Goal: Information Seeking & Learning: Find specific fact

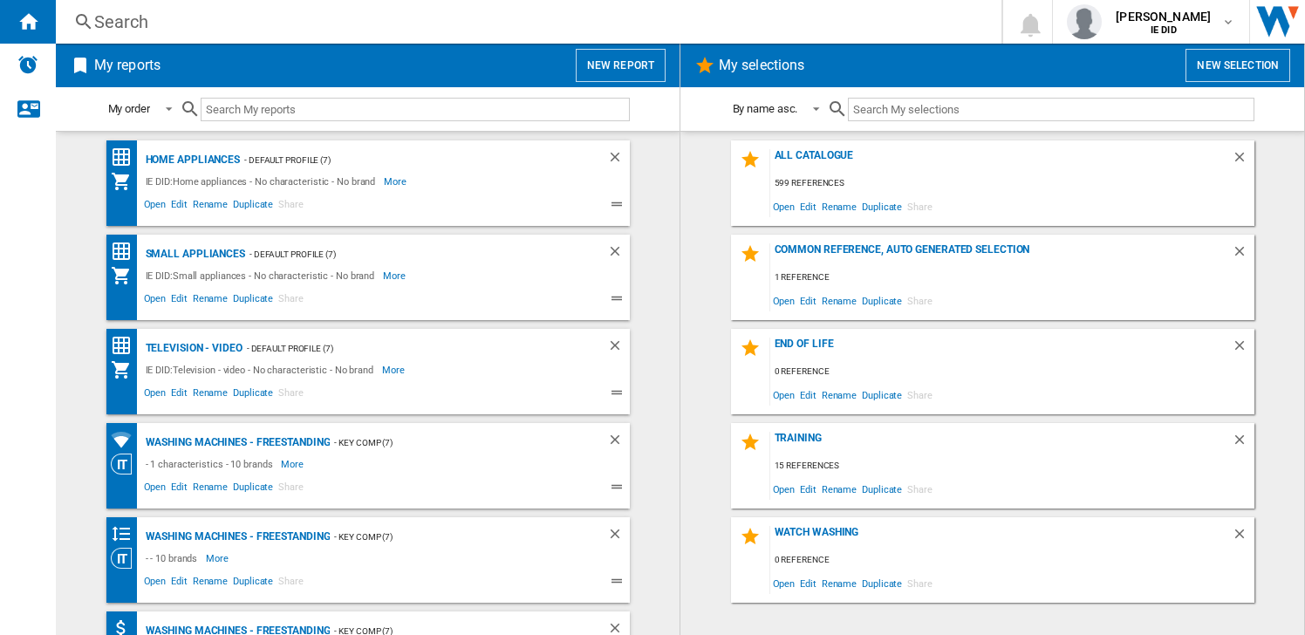
click at [248, 17] on div "Search" at bounding box center [525, 22] width 862 height 24
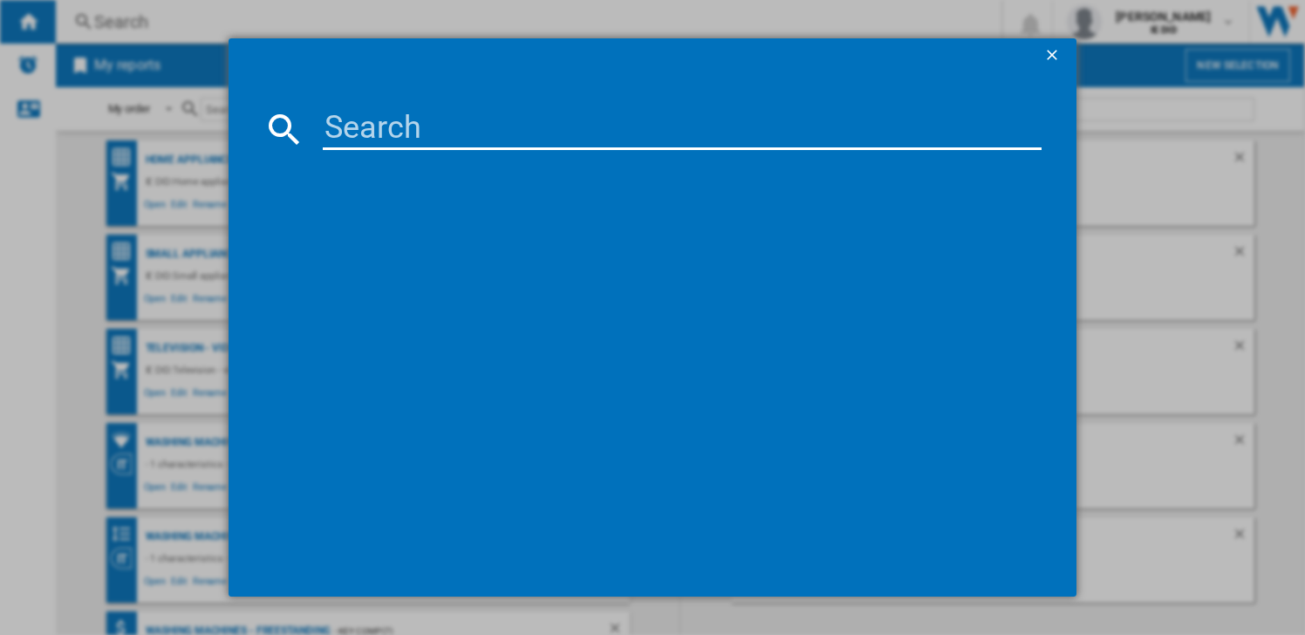
click at [328, 116] on input at bounding box center [682, 129] width 719 height 42
type input "ES701UK"
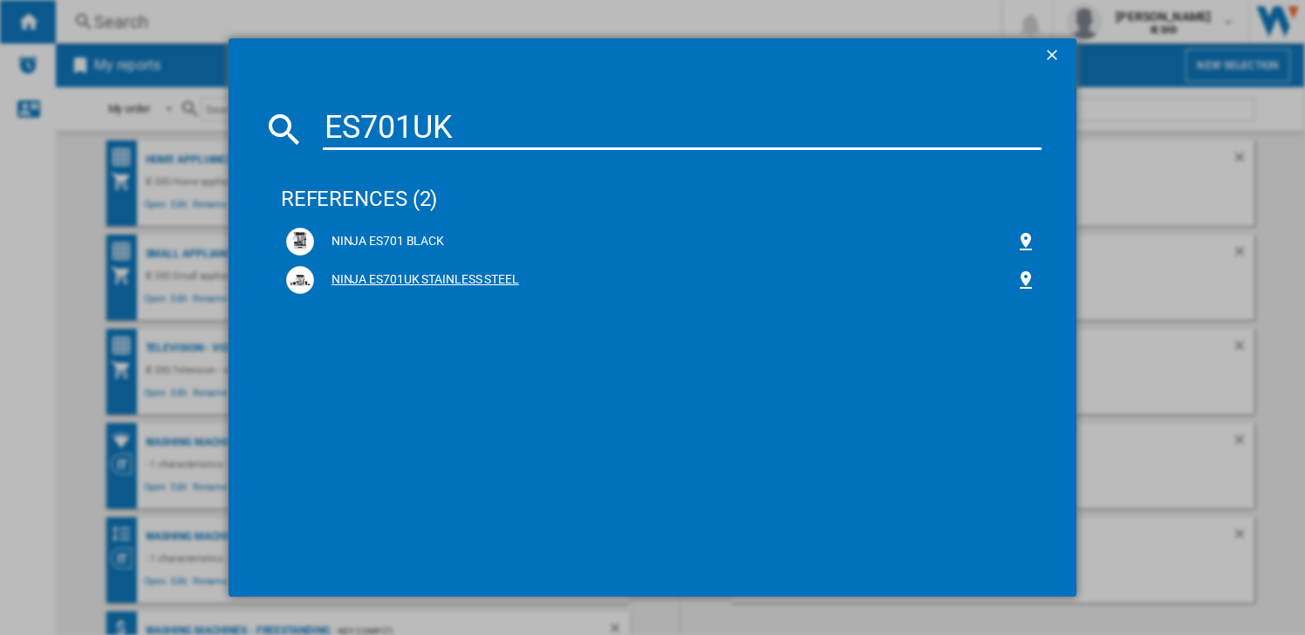
click at [384, 281] on div "NINJA ES701UK STAINLESS STEEL" at bounding box center [665, 279] width 702 height 17
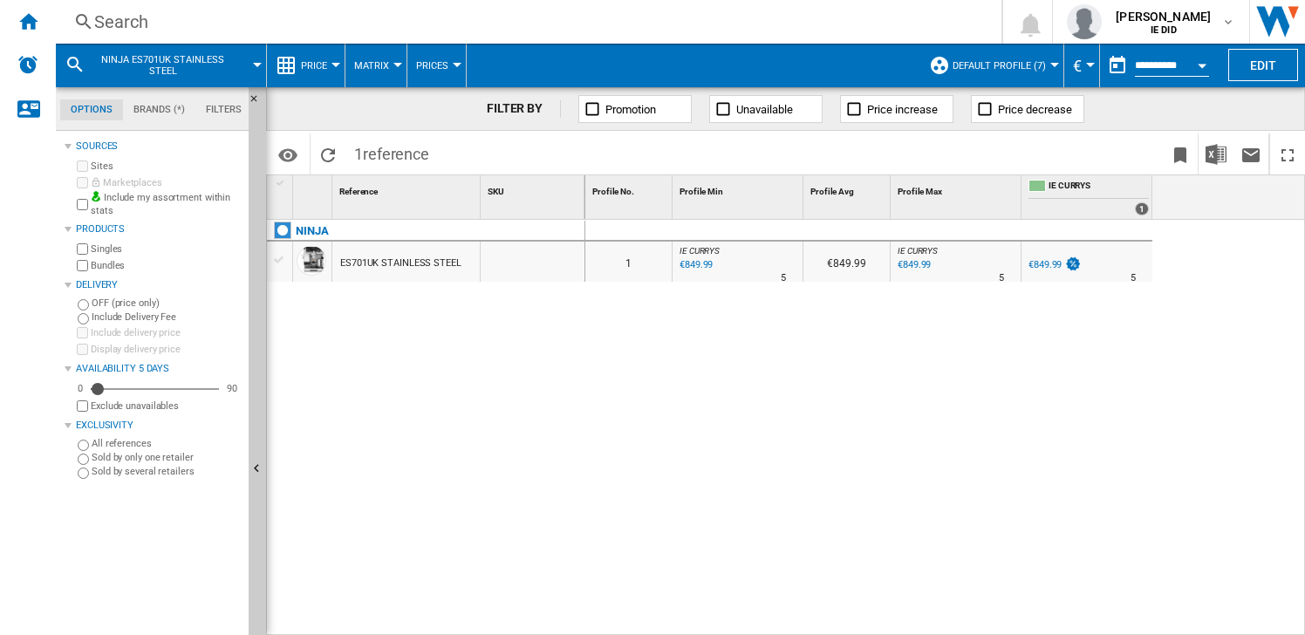
click at [396, 17] on div "Search" at bounding box center [525, 22] width 862 height 24
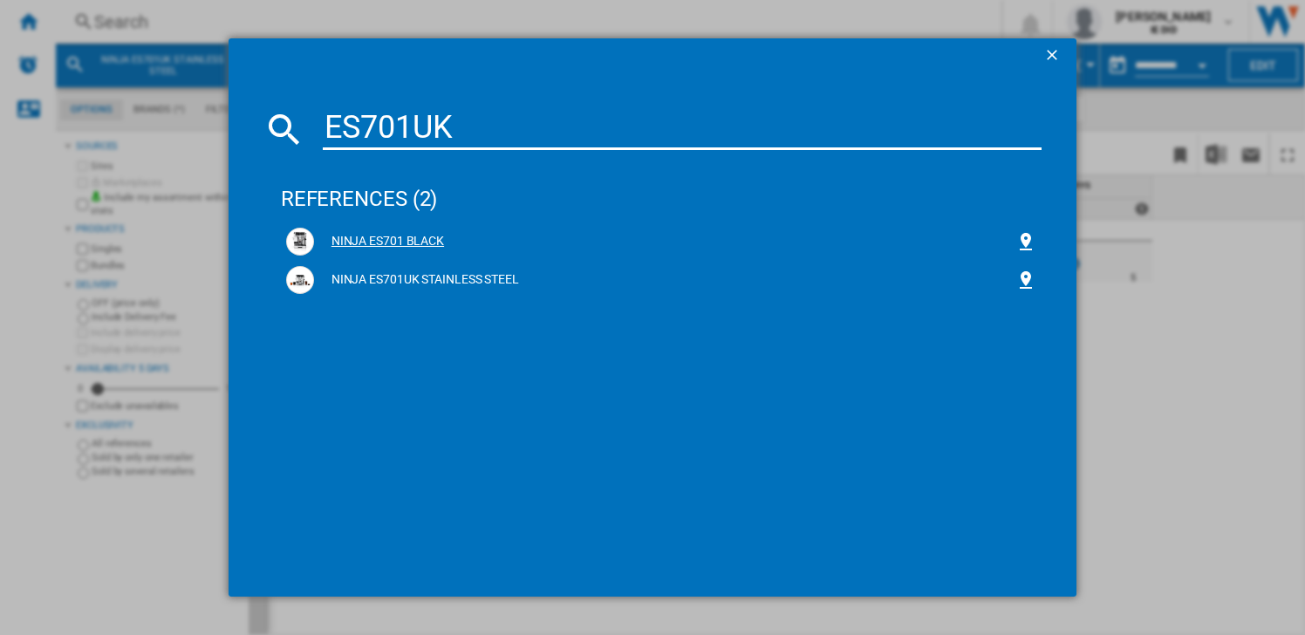
type input "ES701UK"
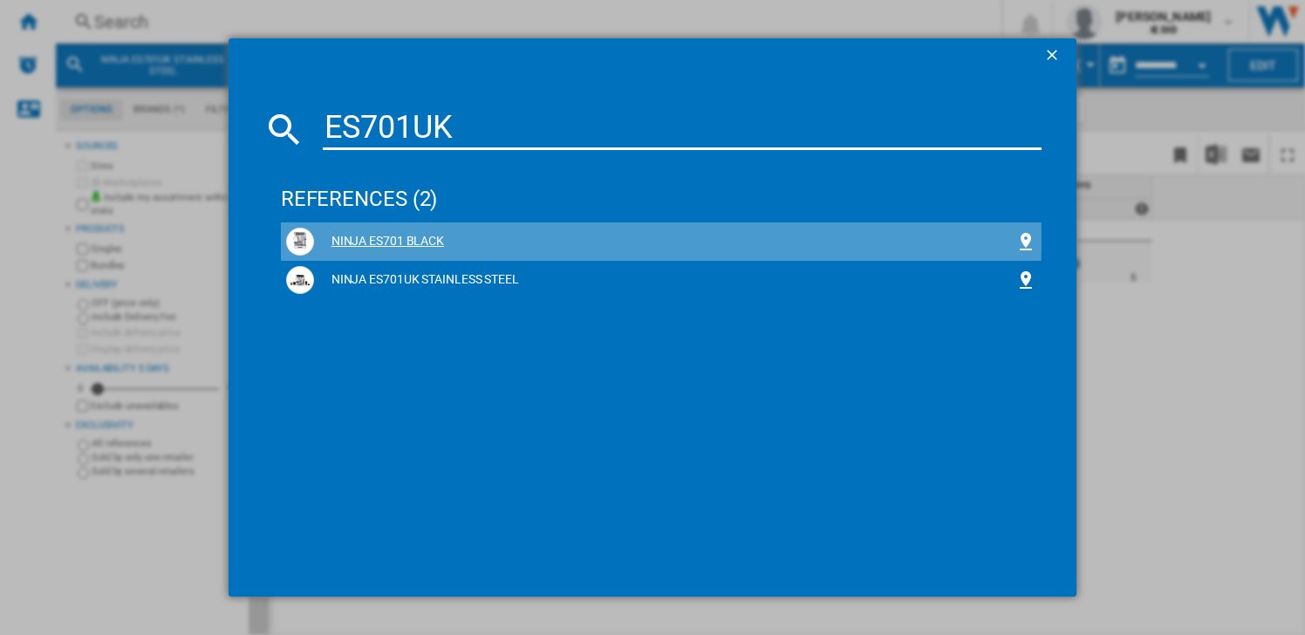
click at [397, 242] on div "NINJA ES701 BLACK" at bounding box center [665, 241] width 702 height 17
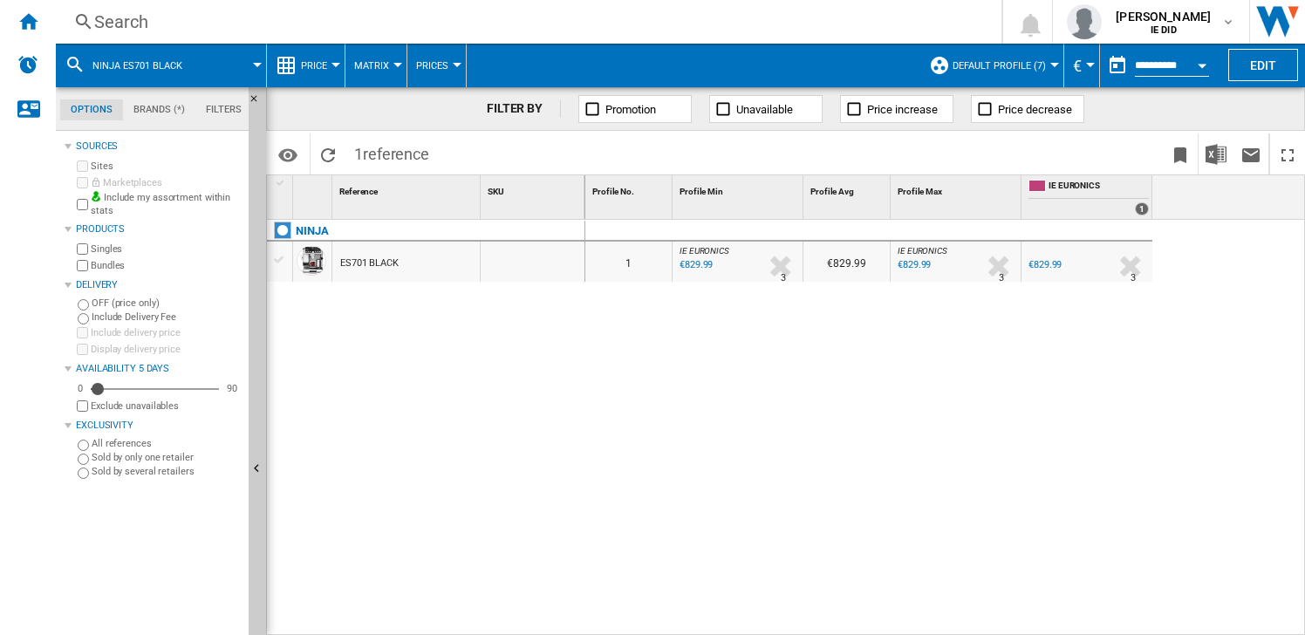
click at [311, 21] on div "Search" at bounding box center [525, 22] width 862 height 24
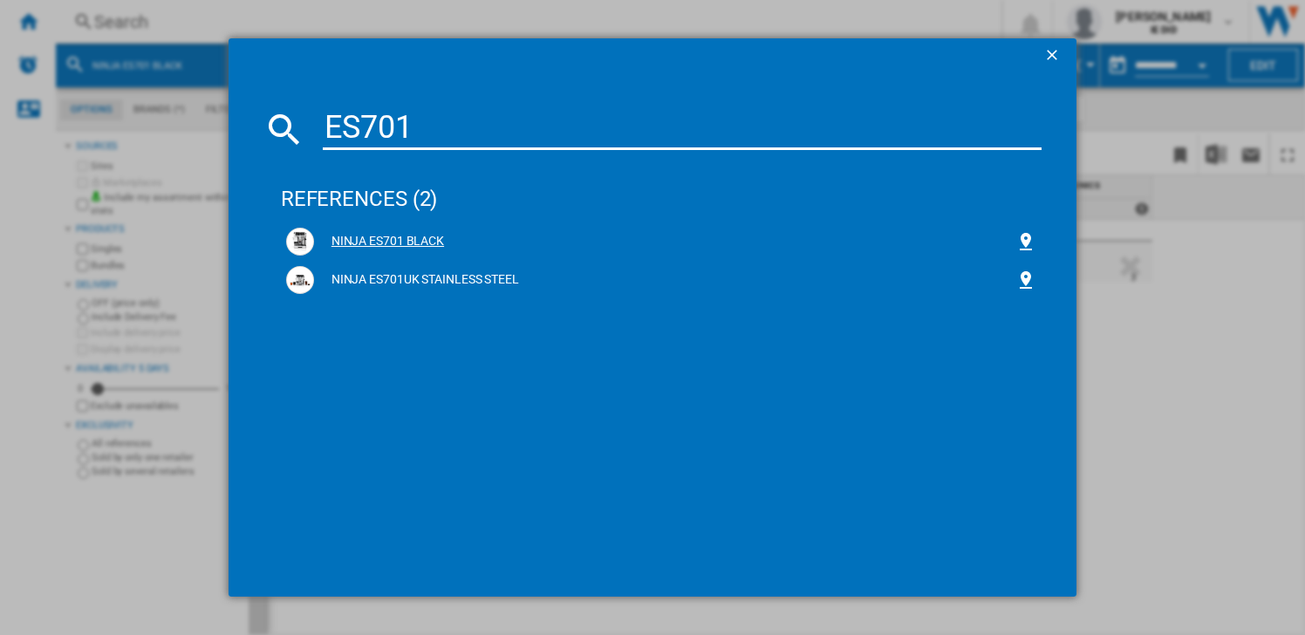
type input "ES701"
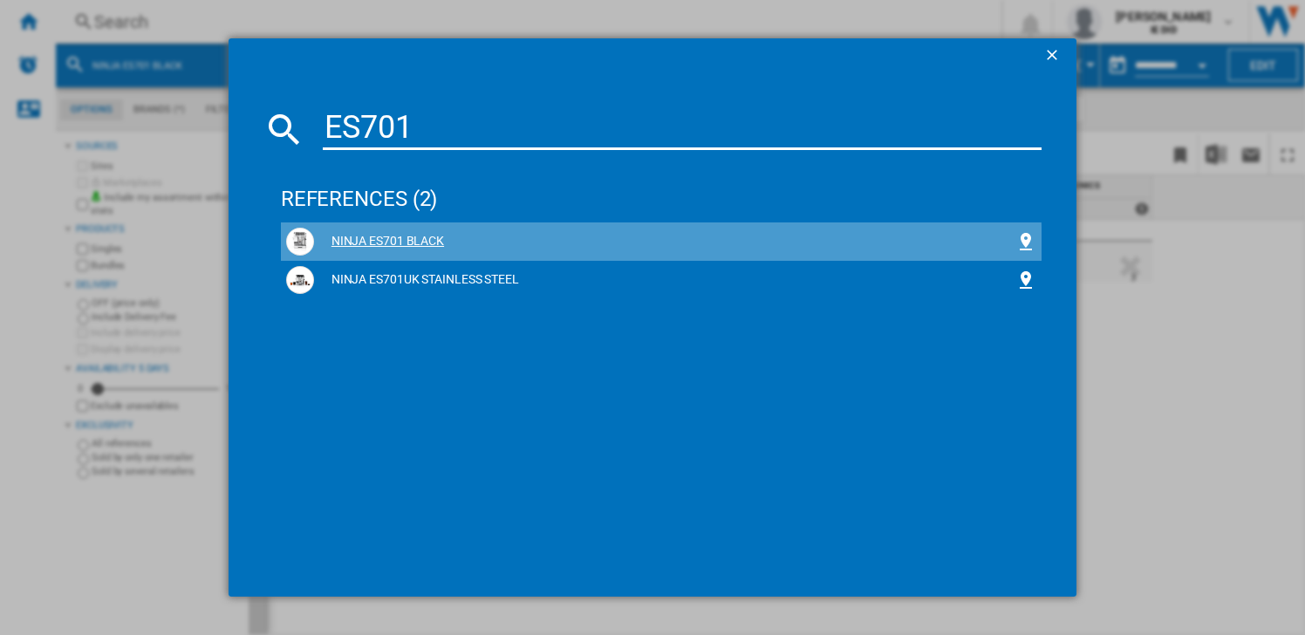
click at [415, 250] on div "NINJA ES701 BLACK" at bounding box center [661, 242] width 750 height 28
click at [410, 242] on div "NINJA ES701 BLACK" at bounding box center [665, 241] width 702 height 17
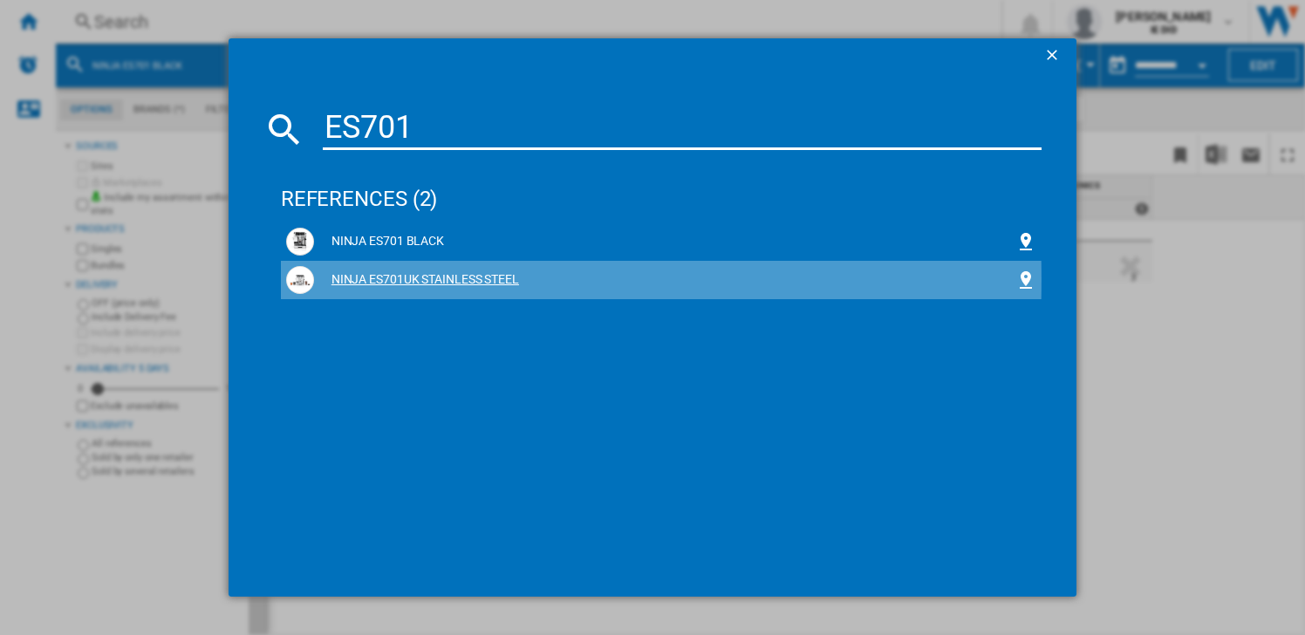
click at [403, 280] on div "NINJA ES701UK STAINLESS STEEL" at bounding box center [665, 279] width 702 height 17
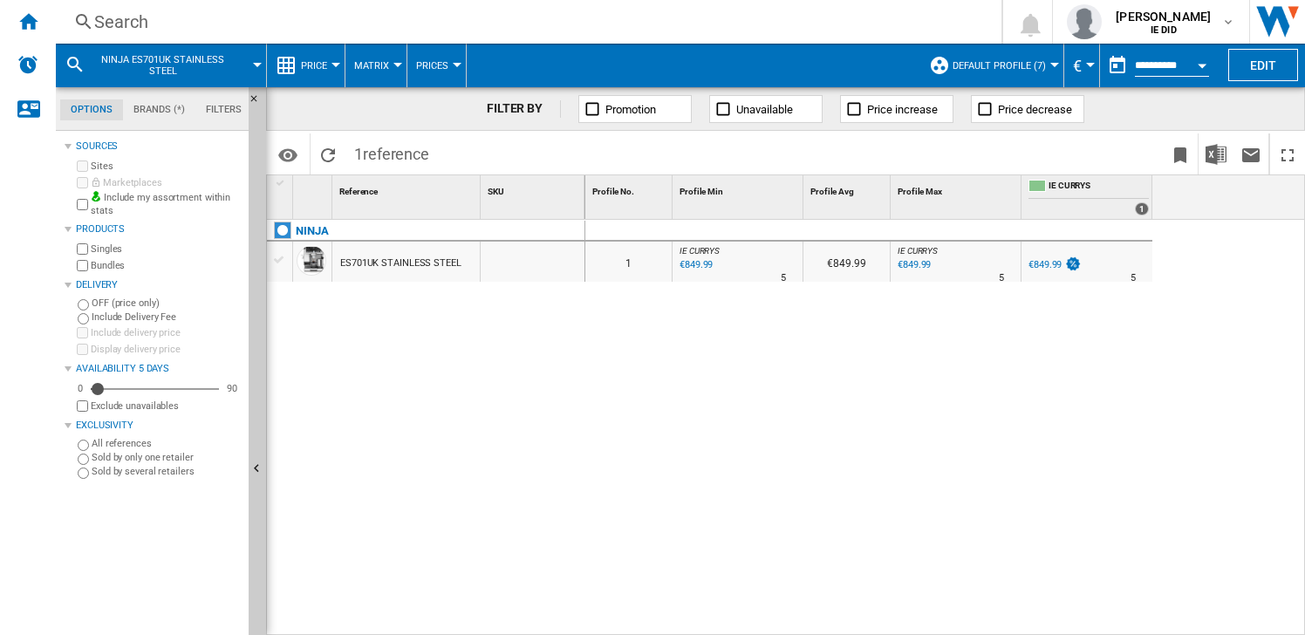
click at [380, 23] on div "Search" at bounding box center [525, 22] width 862 height 24
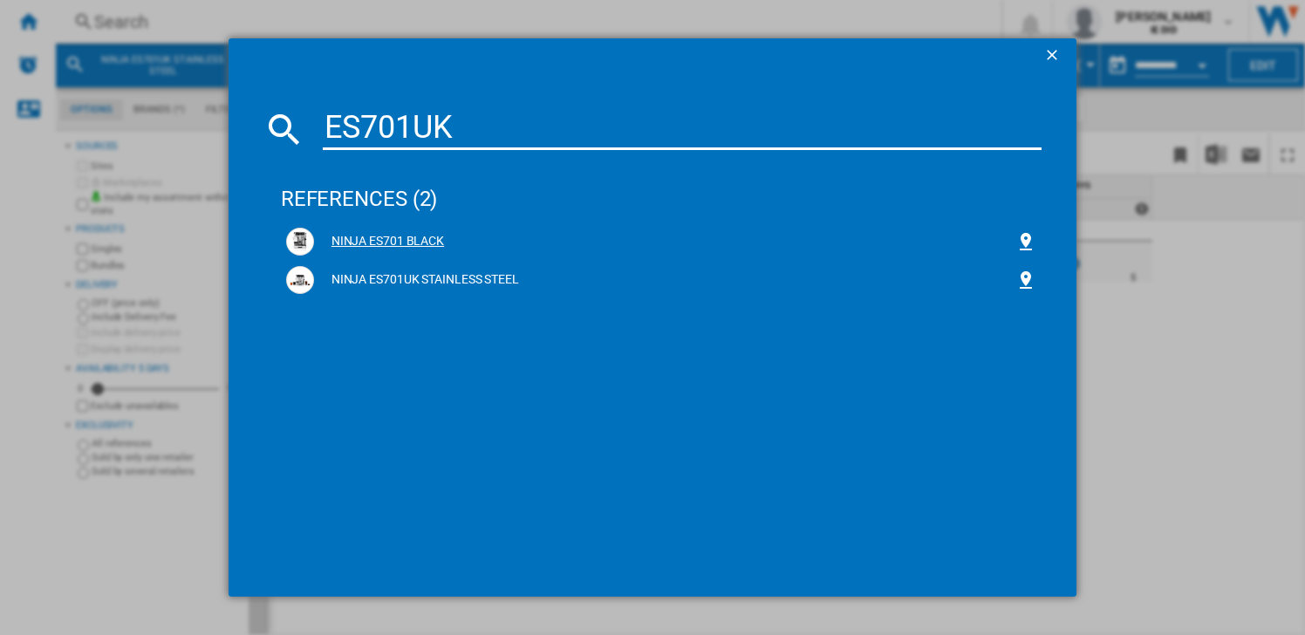
type input "ES701UK"
click at [398, 239] on div "NINJA ES701 BLACK" at bounding box center [665, 241] width 702 height 17
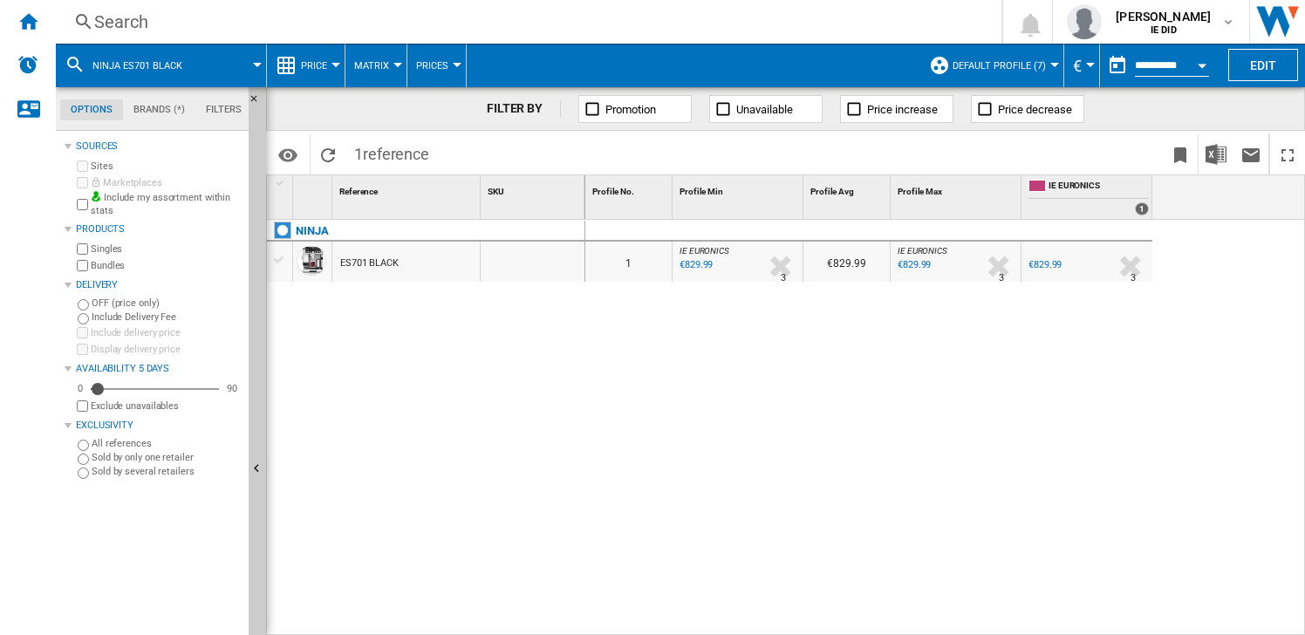
click at [699, 265] on div "€829.99" at bounding box center [695, 265] width 36 height 17
click at [291, 31] on div "Search" at bounding box center [525, 22] width 862 height 24
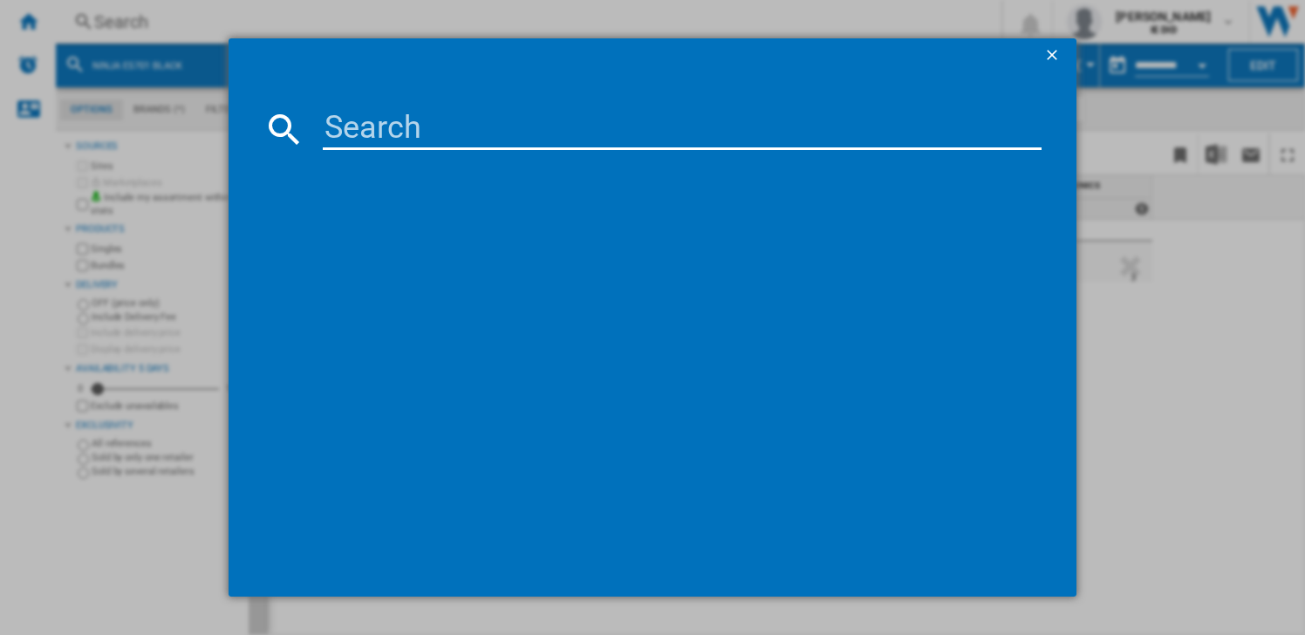
click at [339, 117] on input at bounding box center [682, 129] width 719 height 42
type input "ES601"
